Goal: Information Seeking & Learning: Understand process/instructions

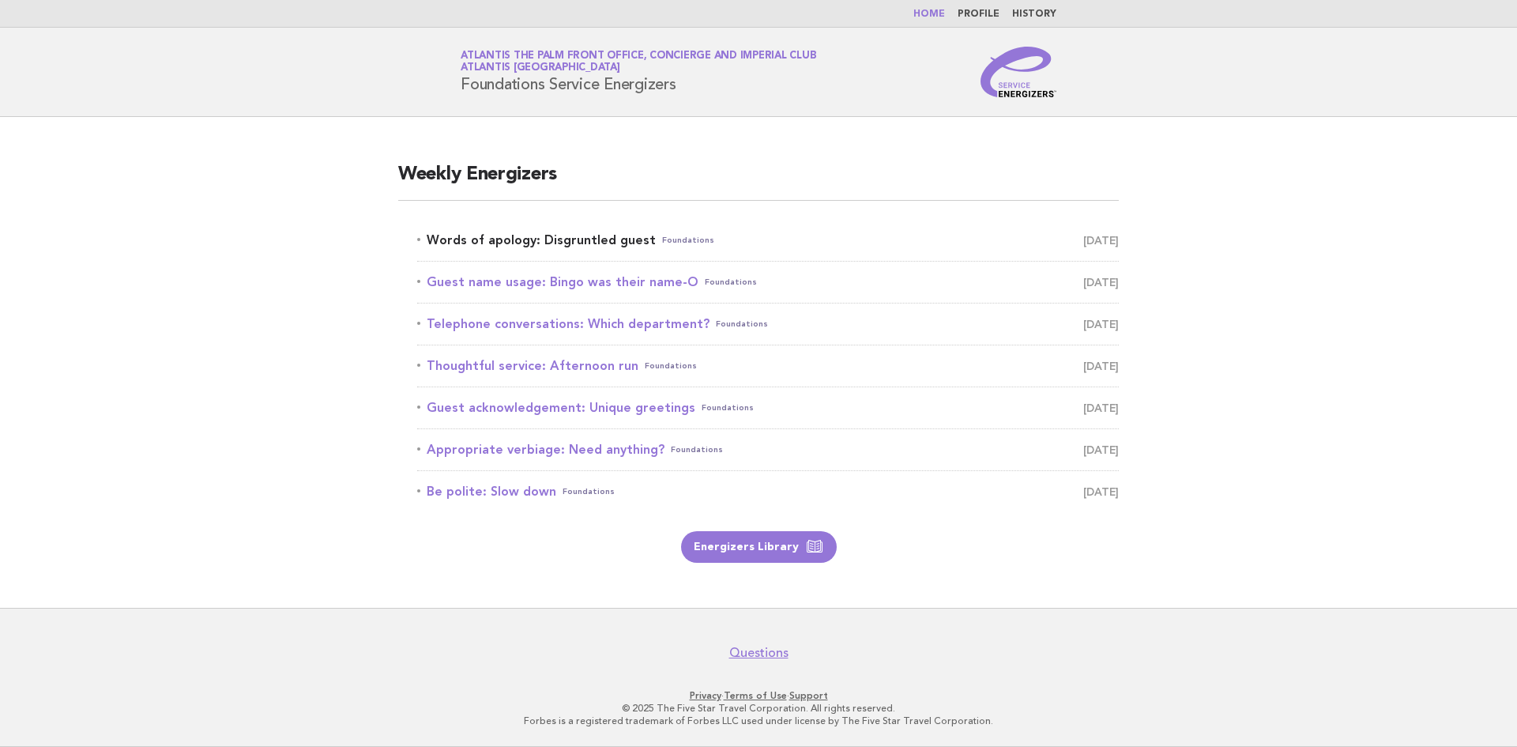
click at [570, 243] on link "Words of apology: Disgruntled guest Foundations October 11" at bounding box center [768, 240] width 702 height 22
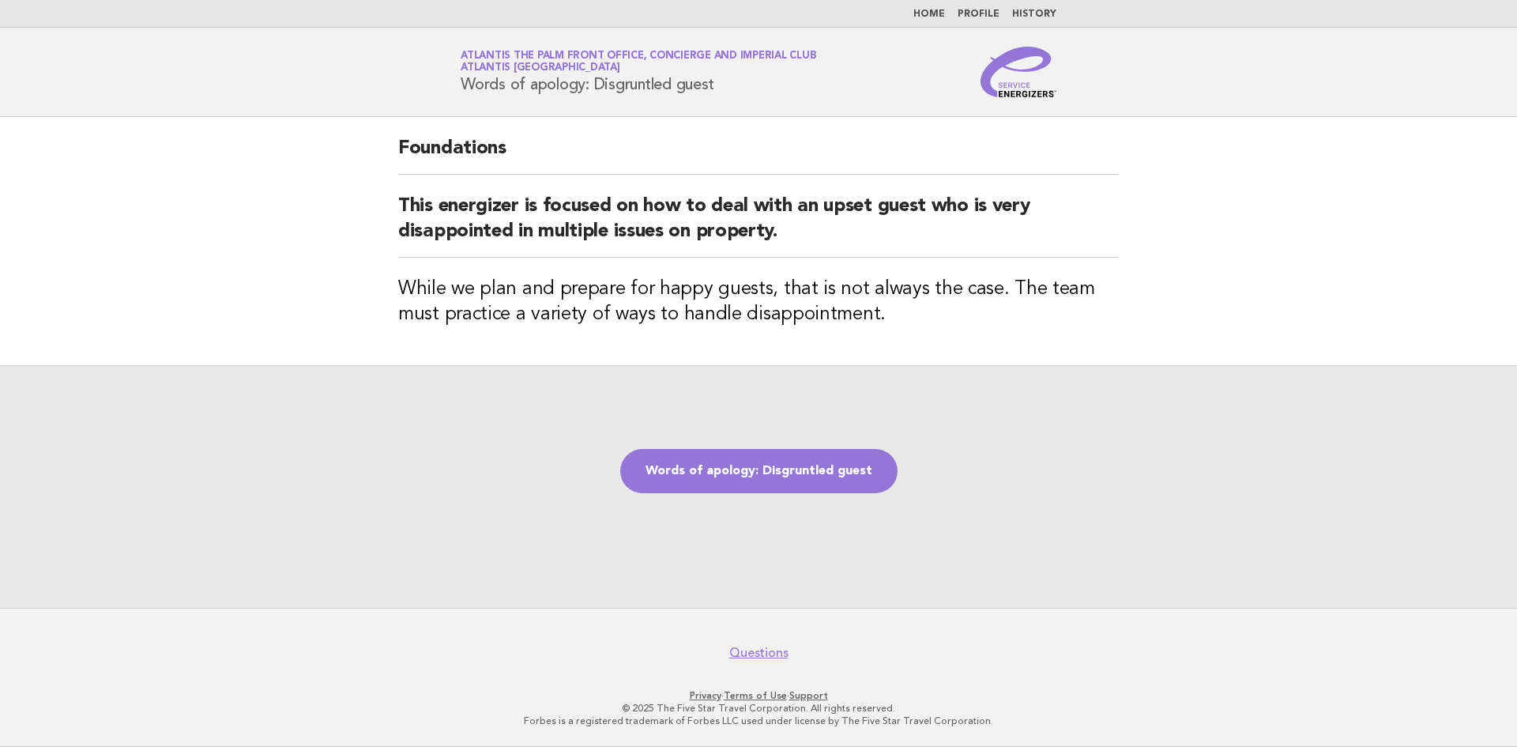
drag, startPoint x: 461, startPoint y: 79, endPoint x: 721, endPoint y: 73, distance: 260.8
click at [721, 73] on h1 "Service Energizers Atlantis The Palm Front Office, Concierge and Imperial Club …" at bounding box center [639, 71] width 356 height 41
copy h1 "Words of apology: Disgruntled guest"
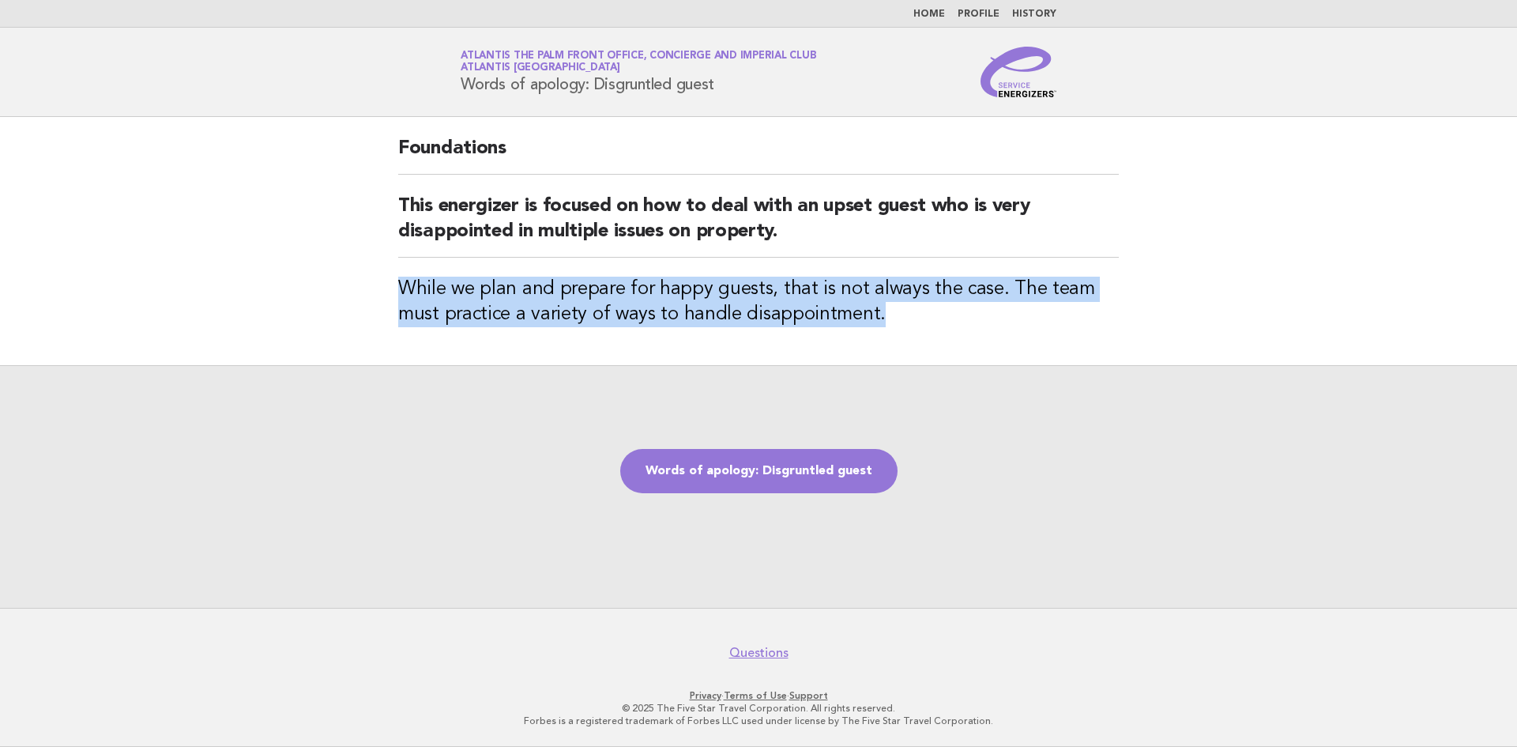
drag, startPoint x: 396, startPoint y: 281, endPoint x: 892, endPoint y: 318, distance: 497.5
click at [892, 318] on div "Foundations This energizer is focused on how to deal with an upset guest who is…" at bounding box center [758, 241] width 759 height 248
copy h3 "While we plan and prepare for happy guests, that is not always the case. The te…"
click at [811, 473] on link "Words of apology: Disgruntled guest" at bounding box center [758, 471] width 277 height 44
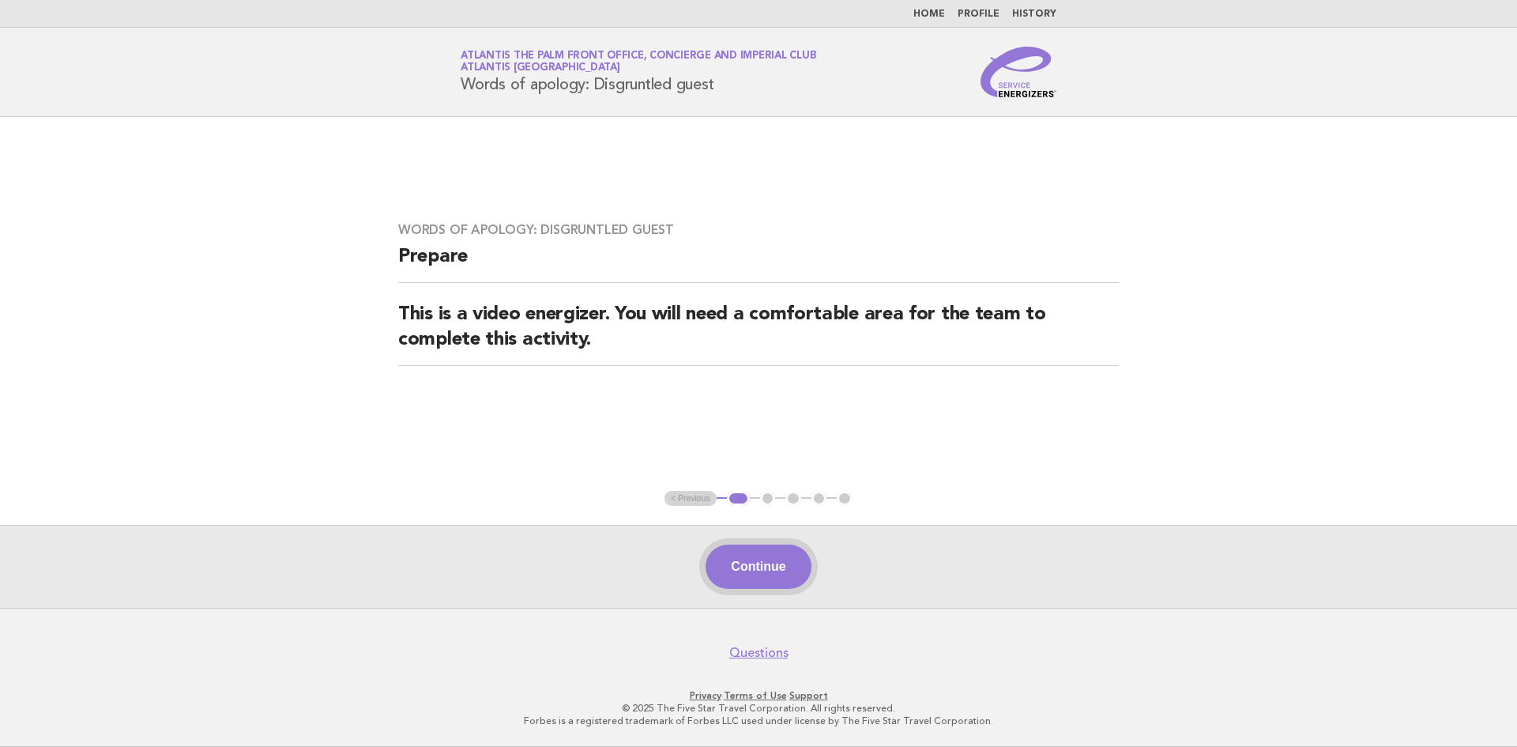
click at [755, 571] on button "Continue" at bounding box center [758, 566] width 105 height 44
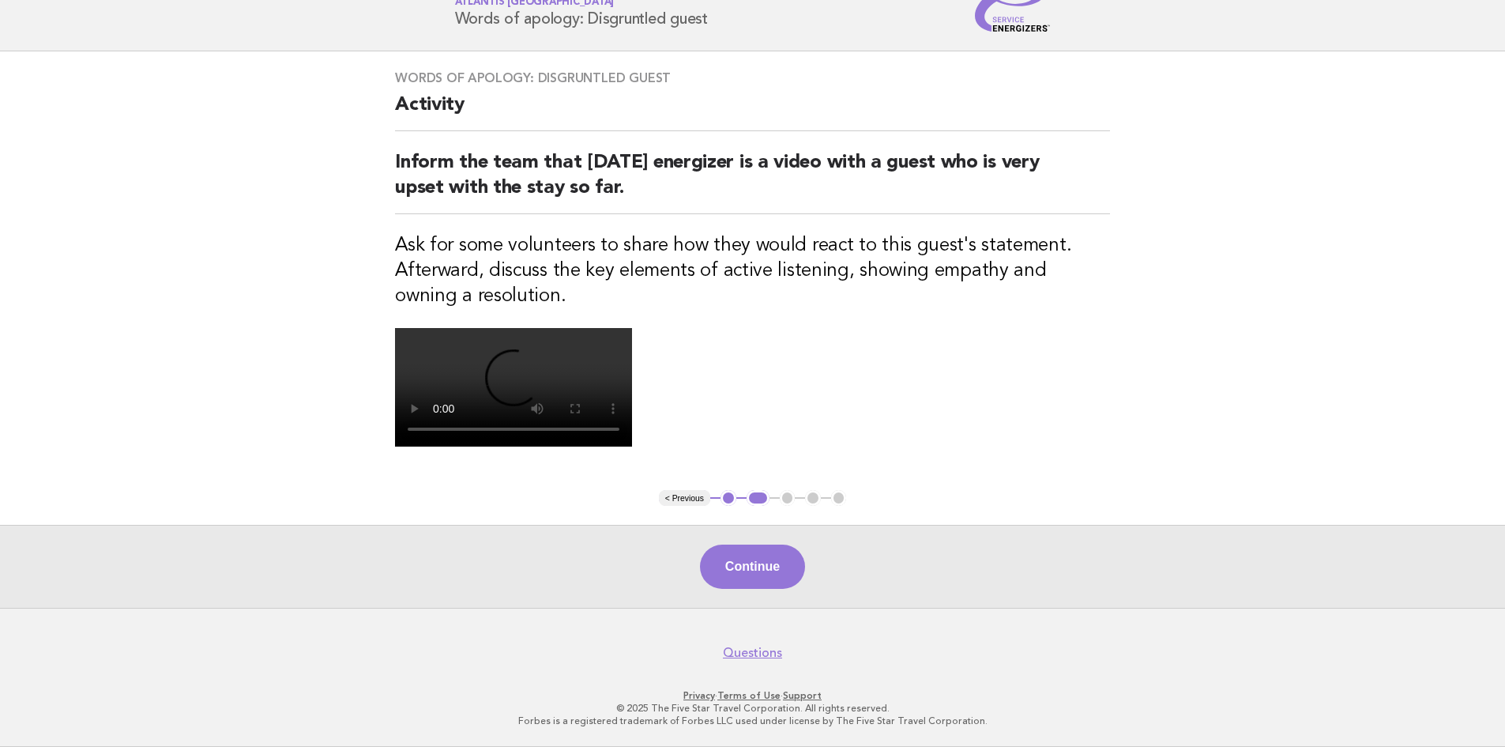
scroll to position [237, 0]
click at [1057, 490] on div "Words of apology: Disgruntled guest Activity Inform the team that today's energ…" at bounding box center [752, 270] width 753 height 439
click at [759, 589] on button "Continue" at bounding box center [752, 566] width 105 height 44
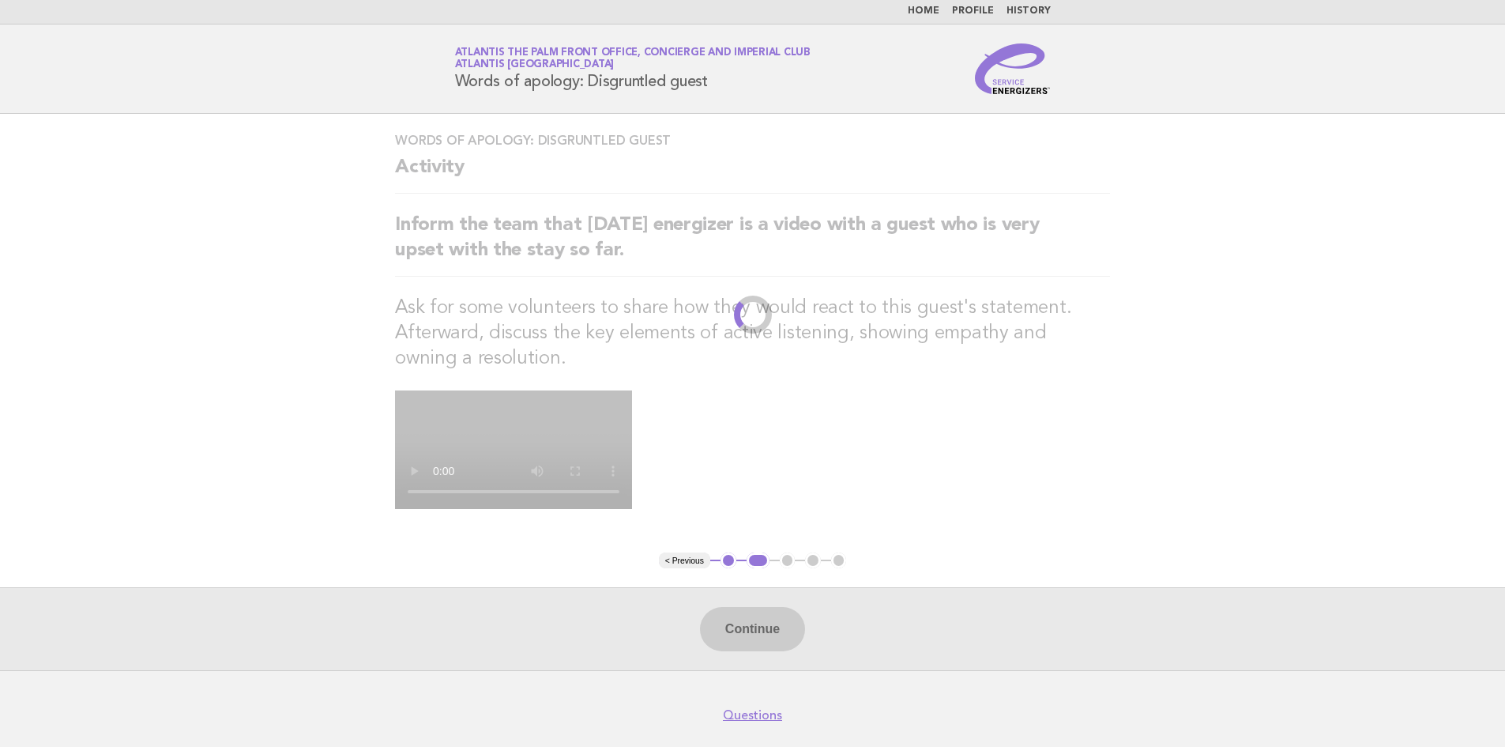
scroll to position [0, 0]
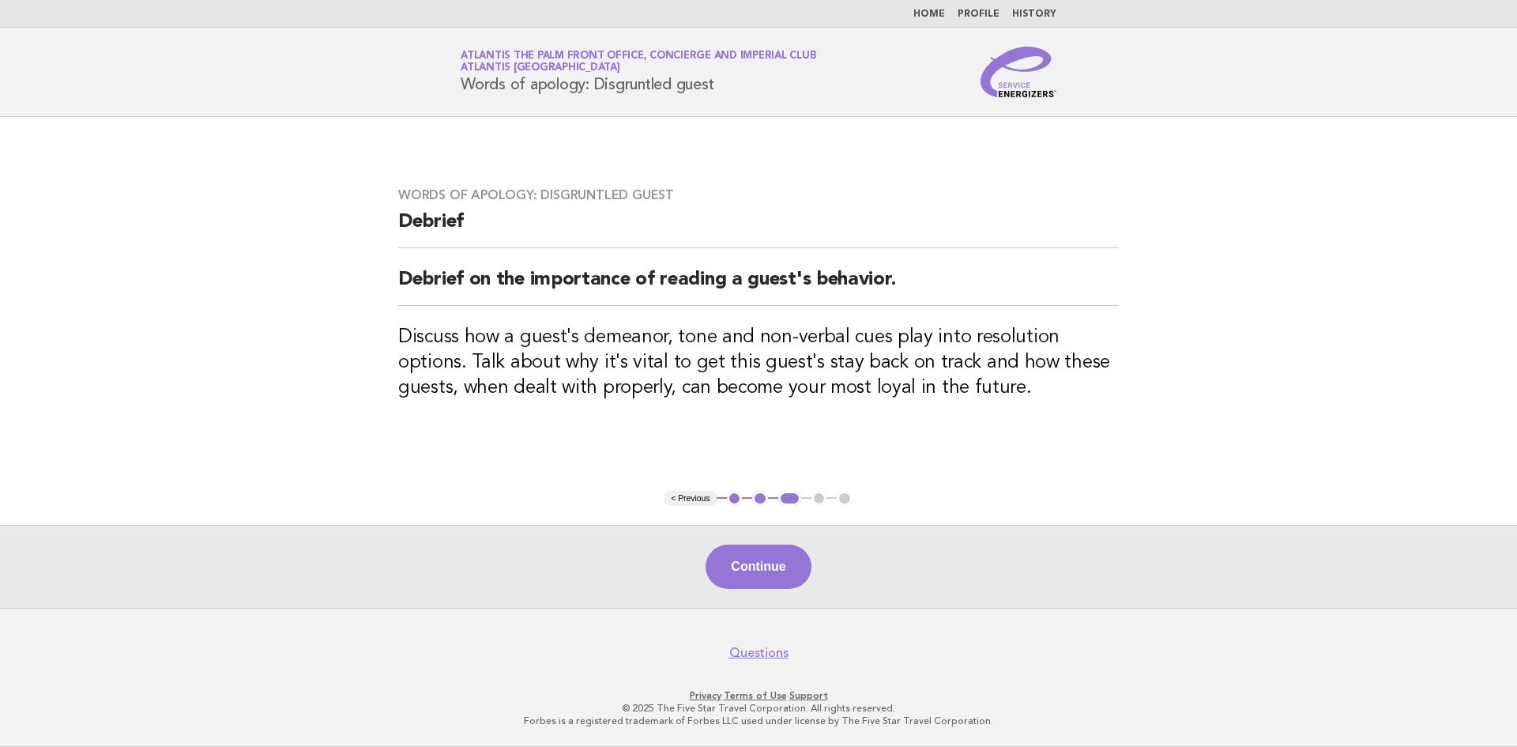
click at [465, 77] on h1 "Service Energizers Atlantis The Palm Front Office, Concierge and Imperial Club …" at bounding box center [639, 71] width 356 height 41
drag, startPoint x: 461, startPoint y: 81, endPoint x: 787, endPoint y: 86, distance: 326.4
click at [787, 86] on h1 "Service Energizers Atlantis The Palm Front Office, Concierge and Imperial Club …" at bounding box center [639, 71] width 356 height 41
copy h1 "Words of apology: Disgruntled guest"
click at [742, 572] on button "Continue" at bounding box center [758, 566] width 105 height 44
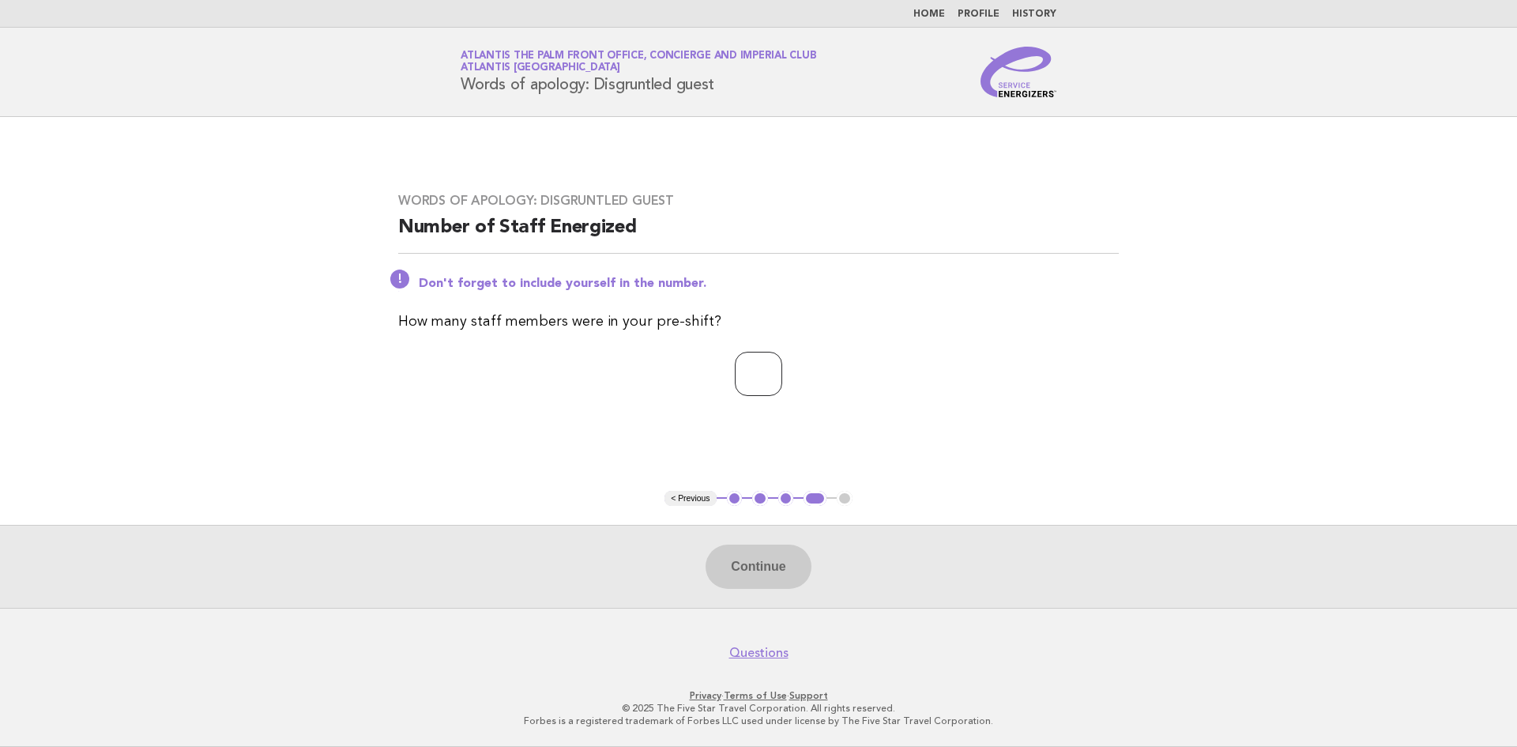
click at [735, 384] on input "number" at bounding box center [758, 374] width 47 height 44
type input "*"
click at [735, 569] on button "Continue" at bounding box center [758, 566] width 105 height 44
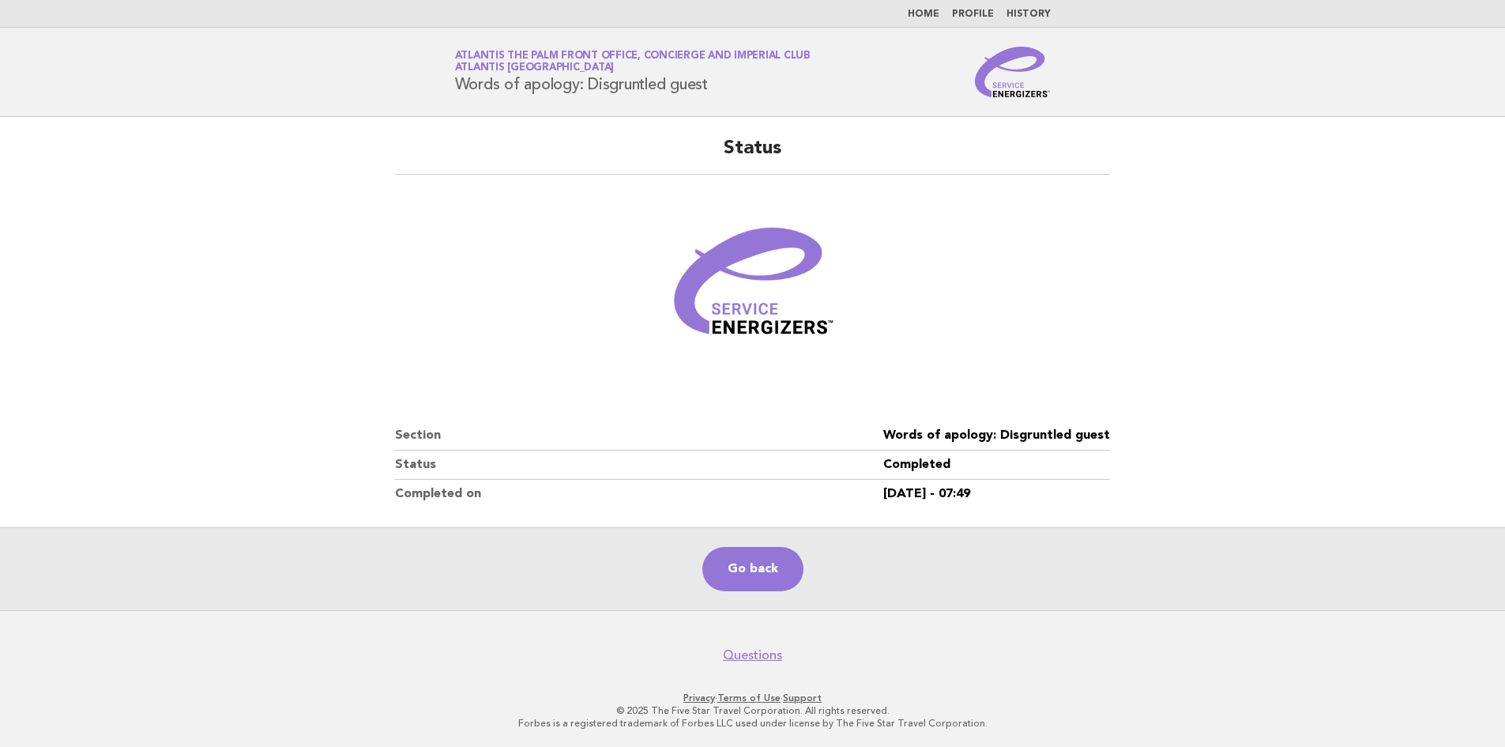
click at [1377, 436] on main "Status Section Words of apology: Disgruntled guest Status Completed Completed o…" at bounding box center [752, 363] width 1505 height 493
